Goal: Navigation & Orientation: Find specific page/section

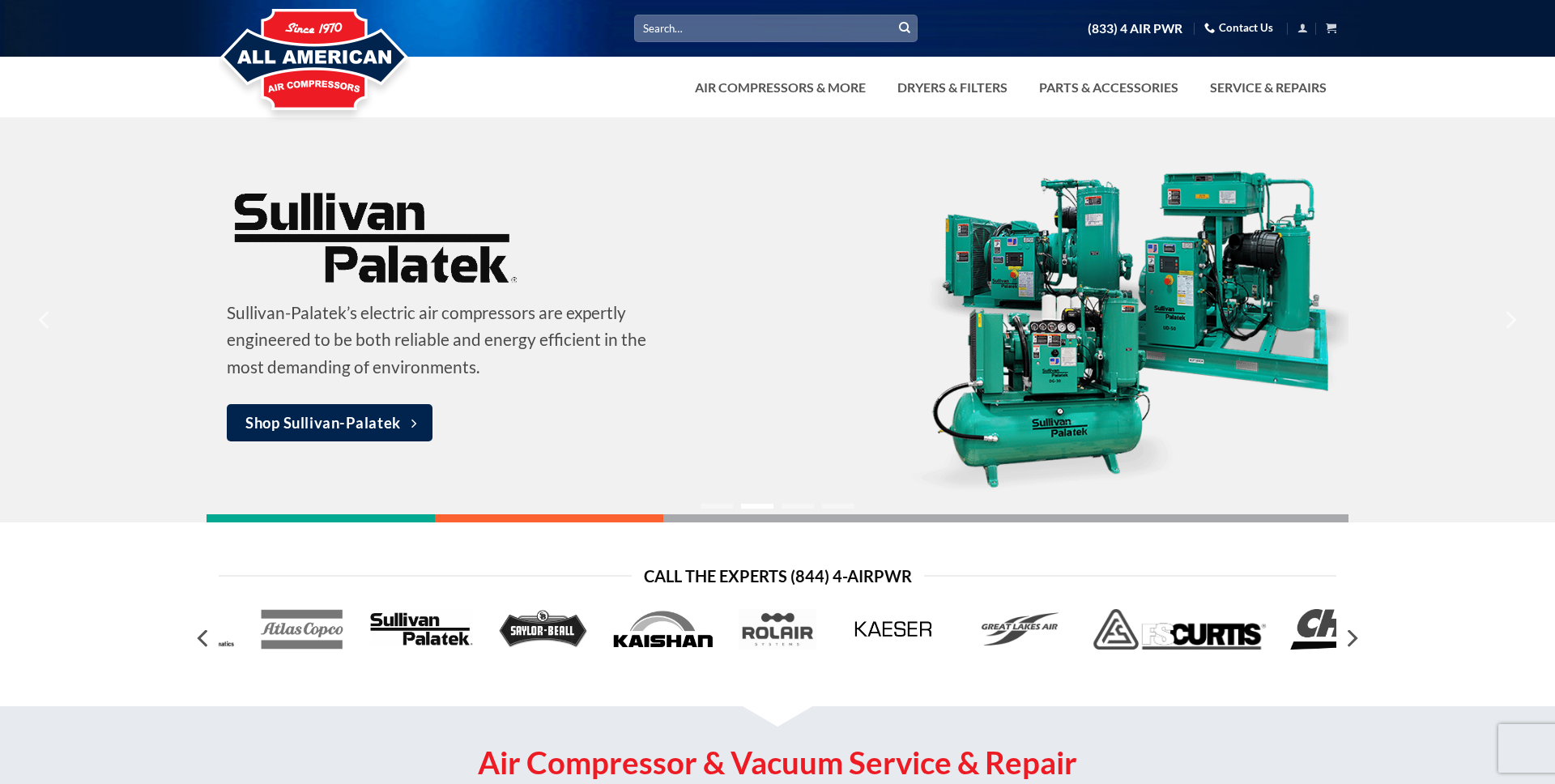
drag, startPoint x: 743, startPoint y: 184, endPoint x: 875, endPoint y: 138, distance: 139.8
click at [744, 184] on div at bounding box center [778, 320] width 1142 height 405
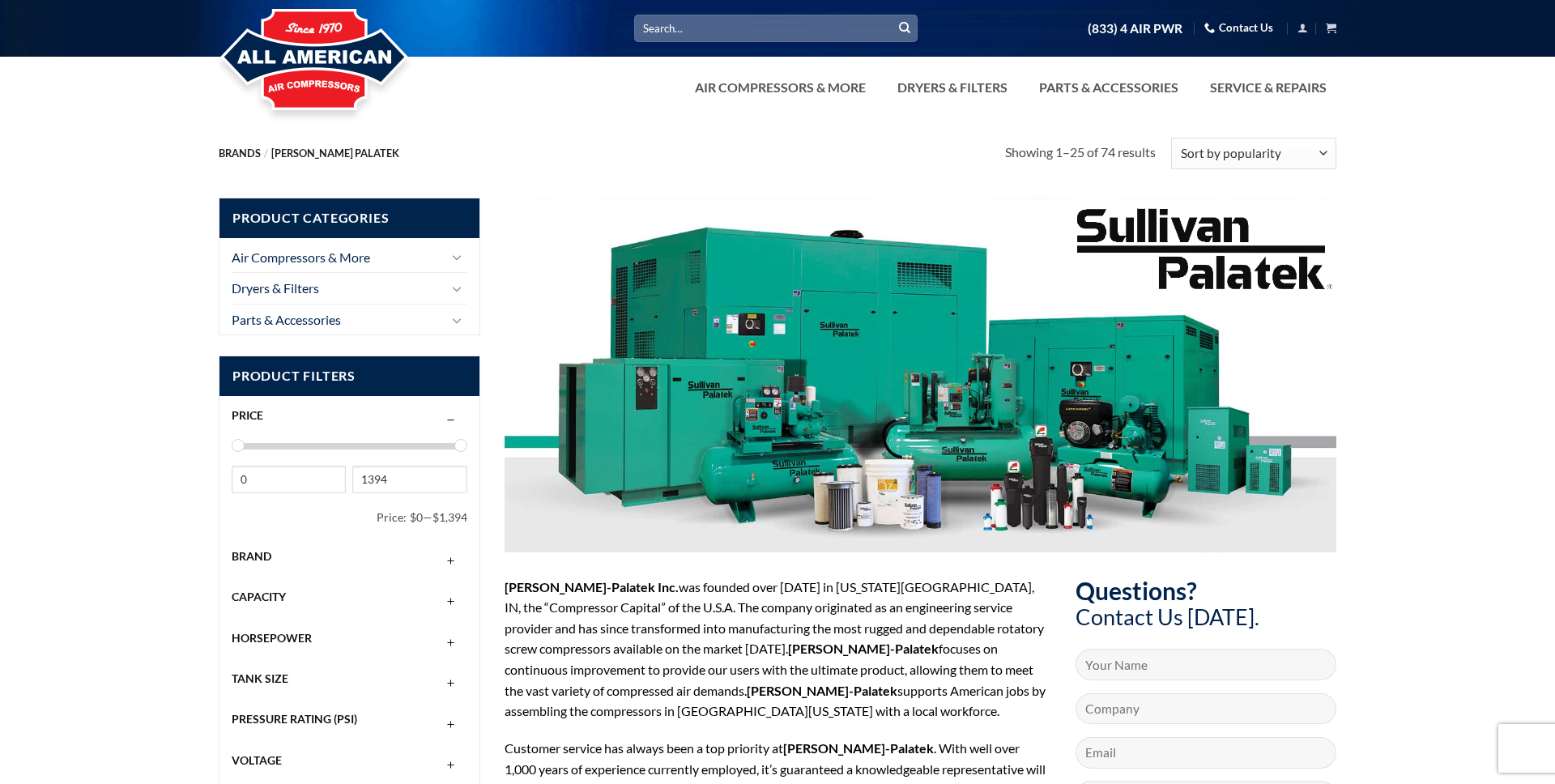
click at [324, 87] on img at bounding box center [314, 61] width 192 height 130
